Goal: Check status

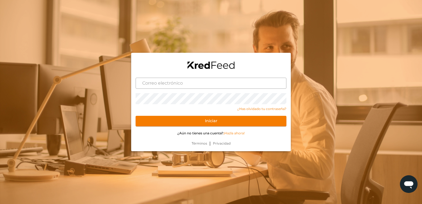
click at [160, 81] on input "text" at bounding box center [210, 83] width 151 height 11
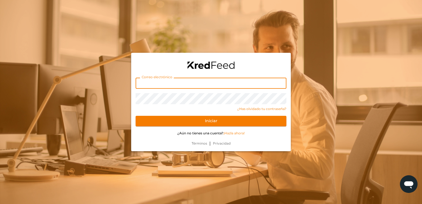
type input "[EMAIL_ADDRESS][DOMAIN_NAME]"
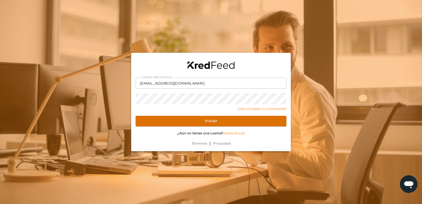
click at [153, 120] on button "Iniciar" at bounding box center [210, 121] width 151 height 10
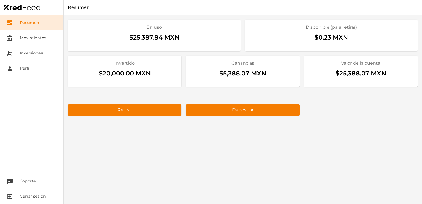
click at [332, 115] on div "Invertido $20,000.00 MXN Ganancias $5,388.07 MXN Valor de la cuenta $25,388.07 …" at bounding box center [242, 85] width 349 height 60
click at [40, 53] on link "receipt_long Inversiones" at bounding box center [31, 53] width 63 height 15
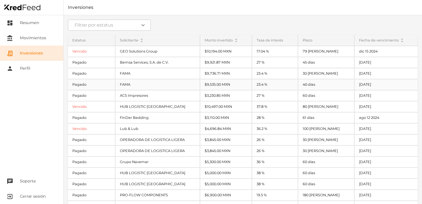
click at [313, 83] on div "40 días" at bounding box center [326, 84] width 56 height 10
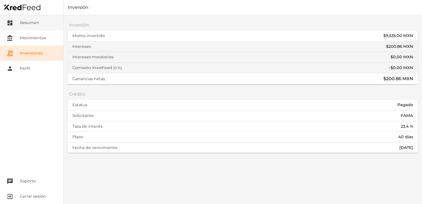
click at [23, 23] on link "dashboard Resumen" at bounding box center [31, 22] width 63 height 15
